Goal: Check status: Check status

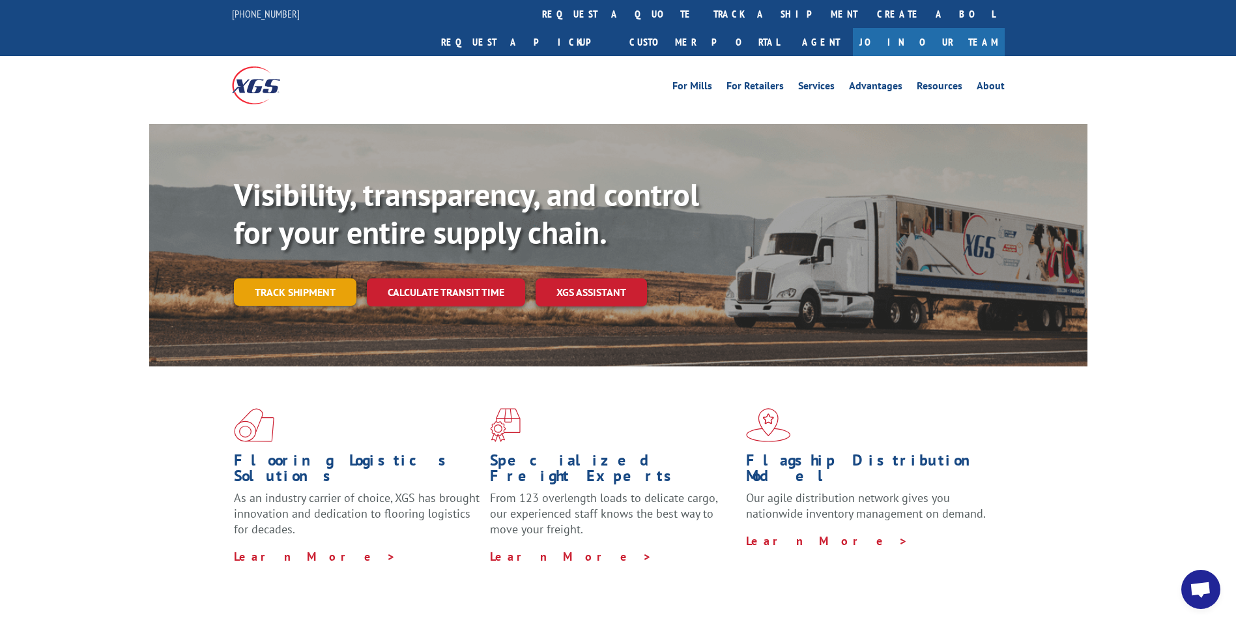
click at [300, 278] on link "Track shipment" at bounding box center [295, 291] width 122 height 27
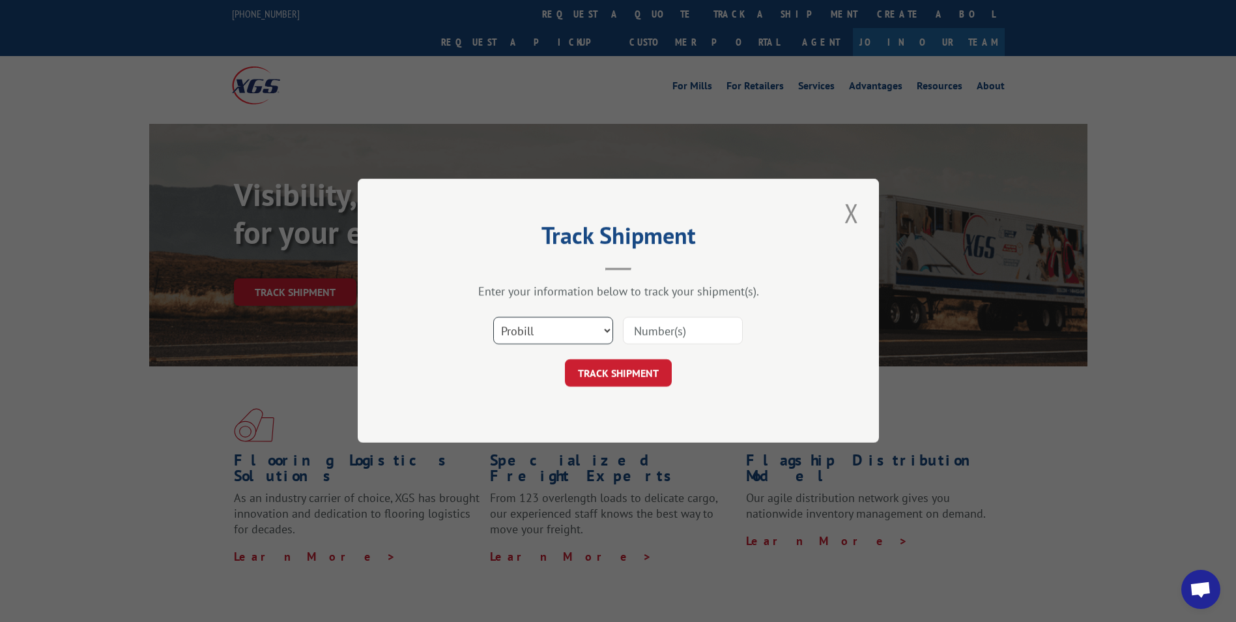
click at [595, 330] on select "Select category... Probill BOL PO" at bounding box center [553, 330] width 120 height 27
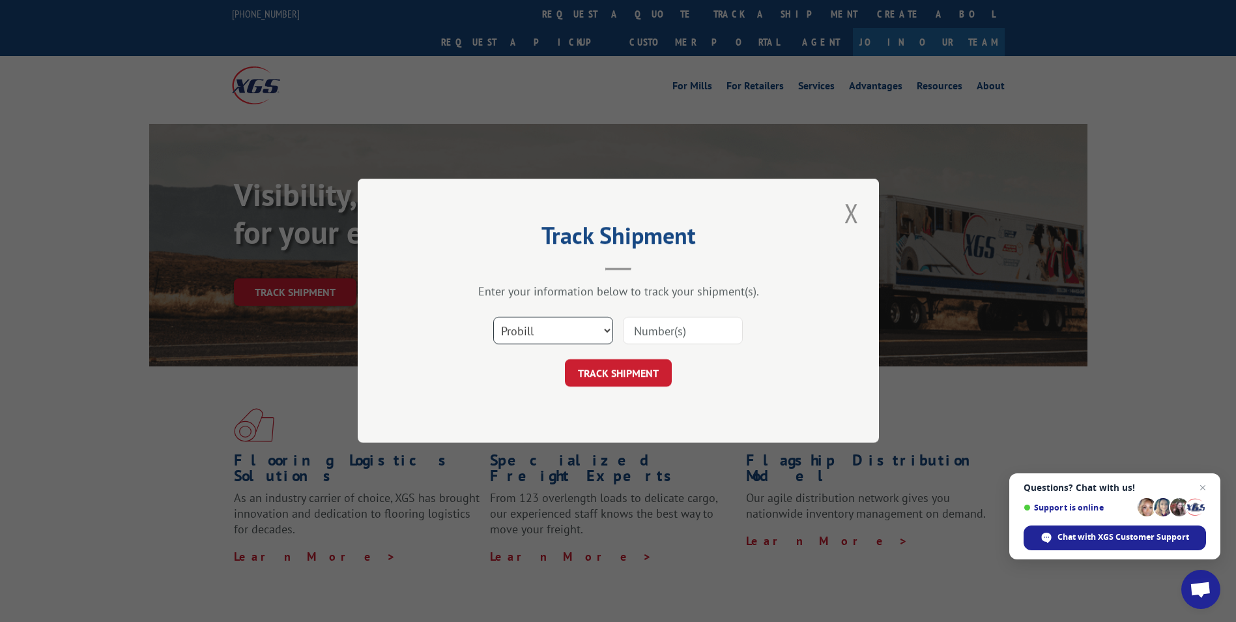
select select "bol"
click at [493, 317] on select "Select category... Probill BOL PO" at bounding box center [553, 330] width 120 height 27
click at [702, 326] on input at bounding box center [683, 330] width 120 height 27
click at [659, 327] on input at bounding box center [683, 330] width 120 height 27
type input "2824322"
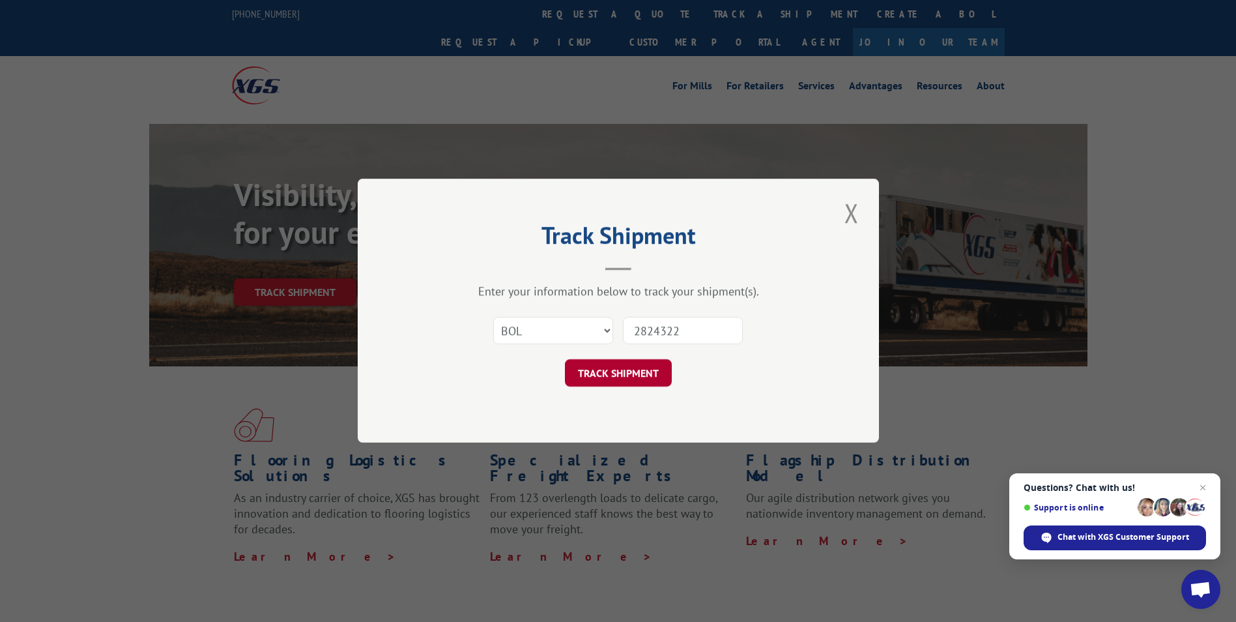
click at [638, 376] on button "TRACK SHIPMENT" at bounding box center [618, 373] width 107 height 27
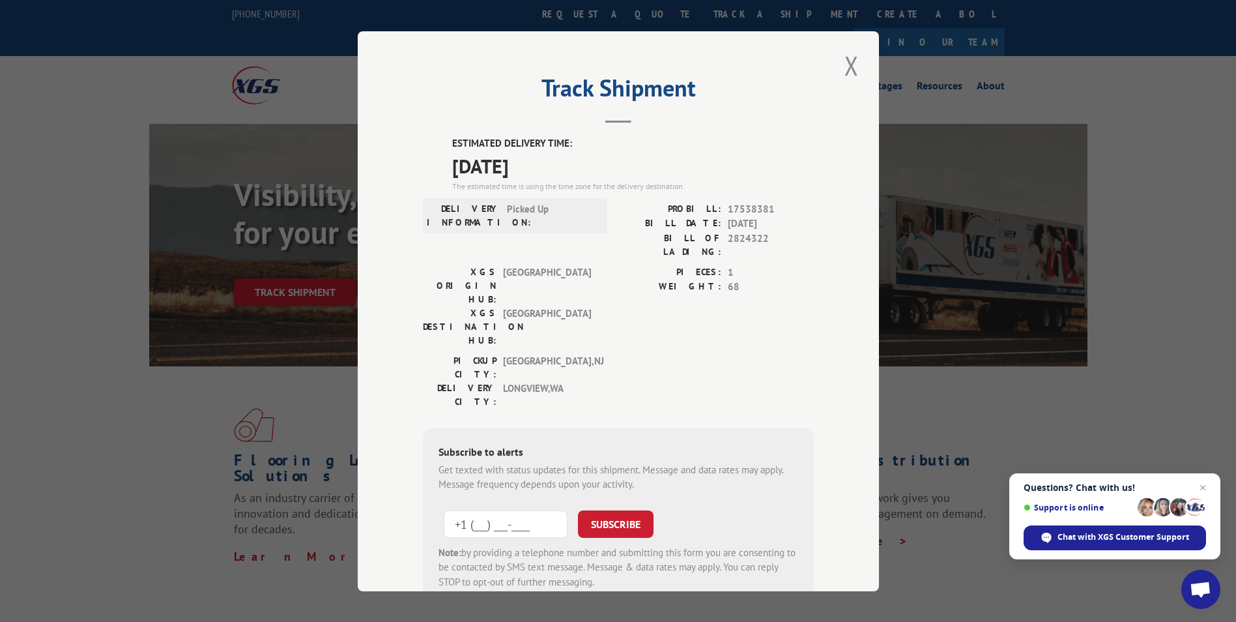
click at [509, 509] on input "+1 (___) ___-____" at bounding box center [506, 522] width 124 height 27
type input "[PHONE_NUMBER]"
click at [585, 509] on button "SUBSCRIBE" at bounding box center [616, 522] width 76 height 27
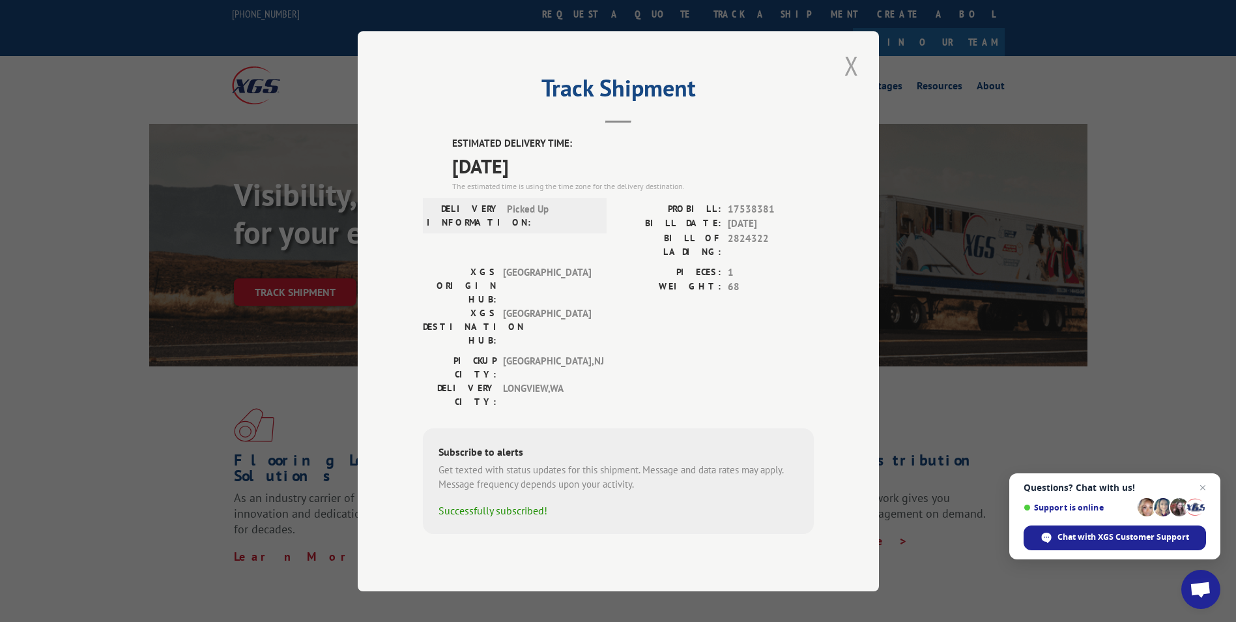
click at [846, 83] on button "Close modal" at bounding box center [851, 66] width 22 height 36
